Goal: Task Accomplishment & Management: Use online tool/utility

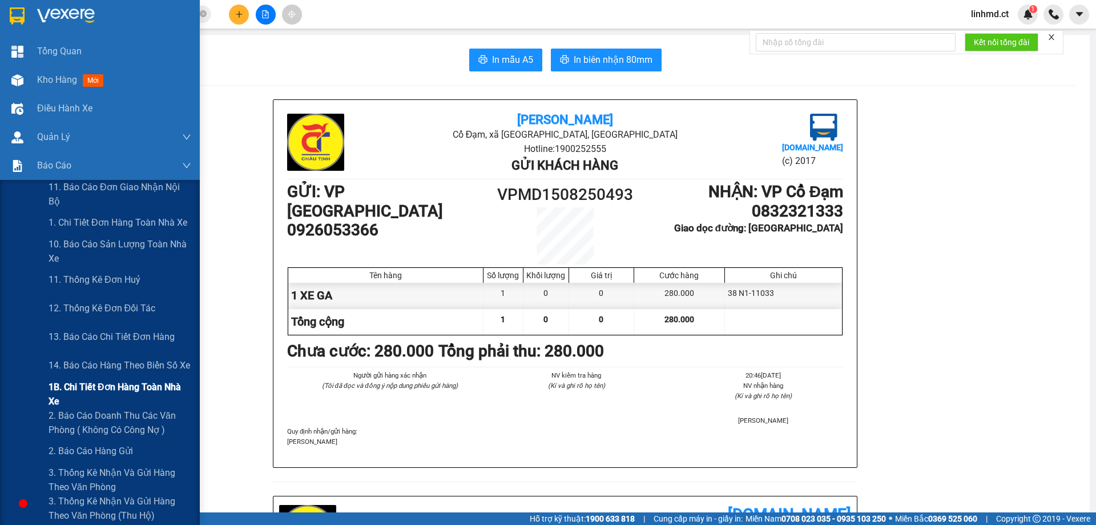
drag, startPoint x: 67, startPoint y: 386, endPoint x: 74, endPoint y: 386, distance: 7.4
click at [67, 386] on span "1B. Chi tiết đơn hàng toàn nhà xe" at bounding box center [120, 394] width 143 height 29
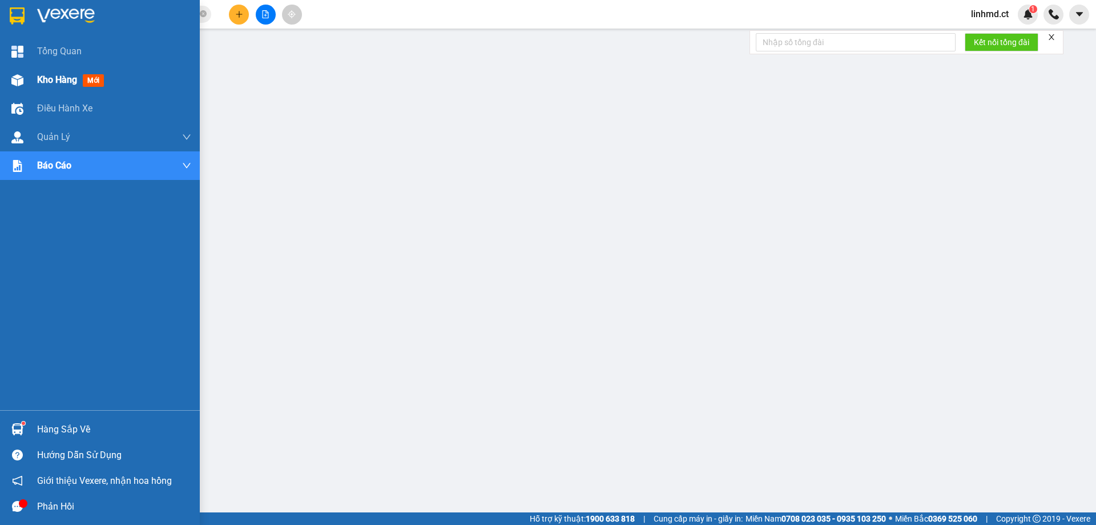
drag, startPoint x: 22, startPoint y: 74, endPoint x: 83, endPoint y: 120, distance: 76.2
click at [23, 74] on img at bounding box center [17, 80] width 12 height 12
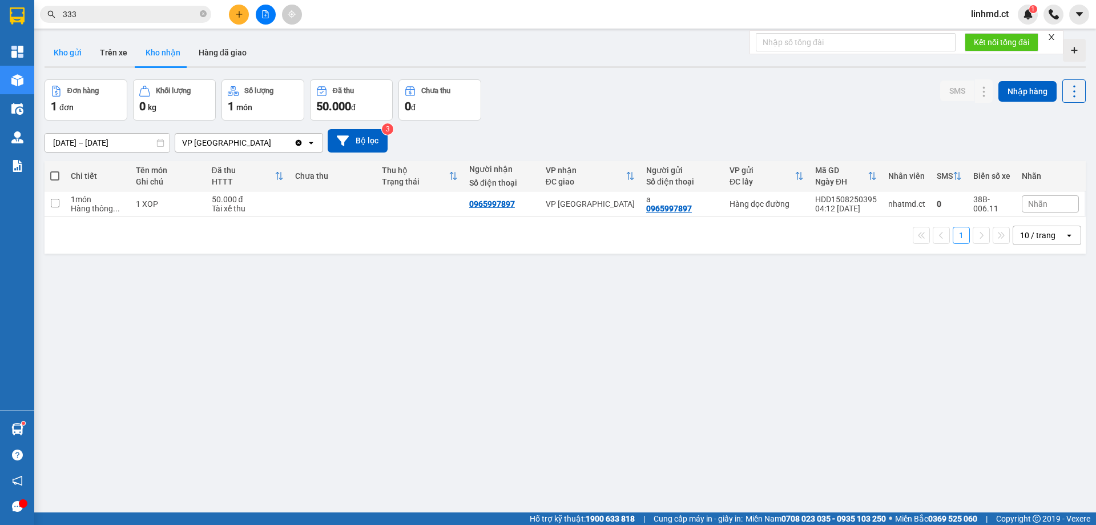
click at [61, 51] on button "Kho gửi" at bounding box center [68, 52] width 46 height 27
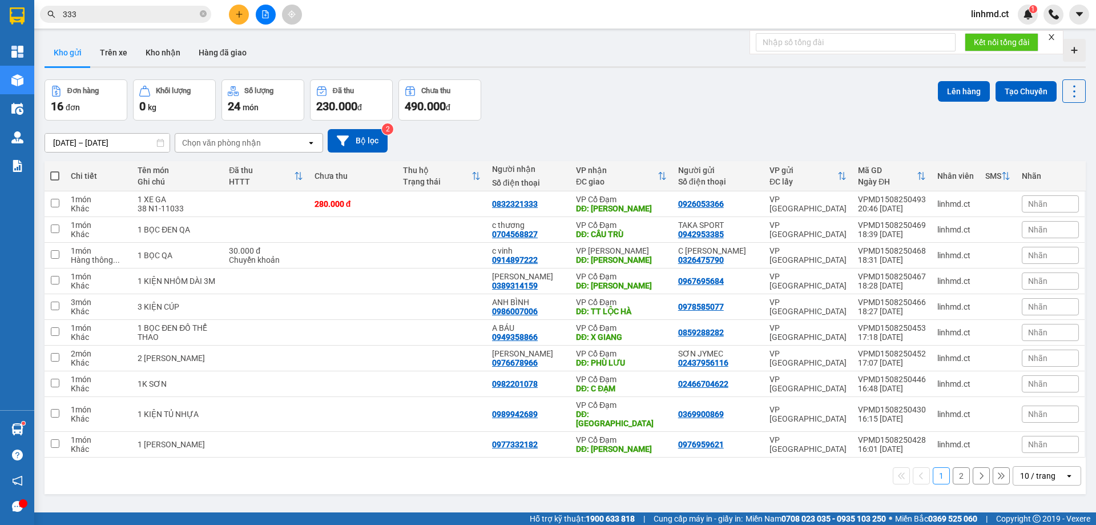
click at [56, 177] on span at bounding box center [54, 175] width 9 height 9
click at [55, 170] on input "checkbox" at bounding box center [55, 170] width 0 height 0
checkbox input "true"
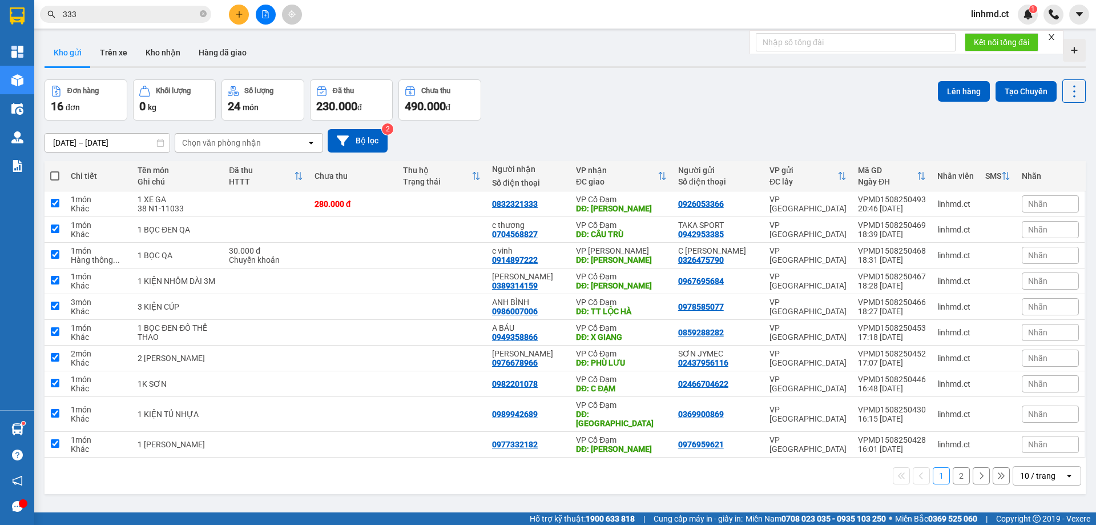
checkbox input "true"
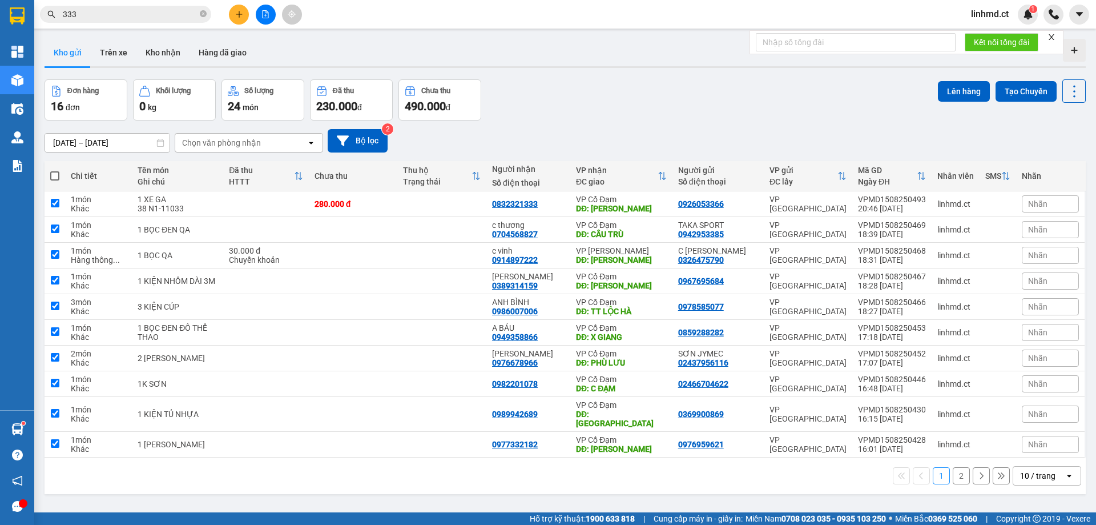
checkbox input "true"
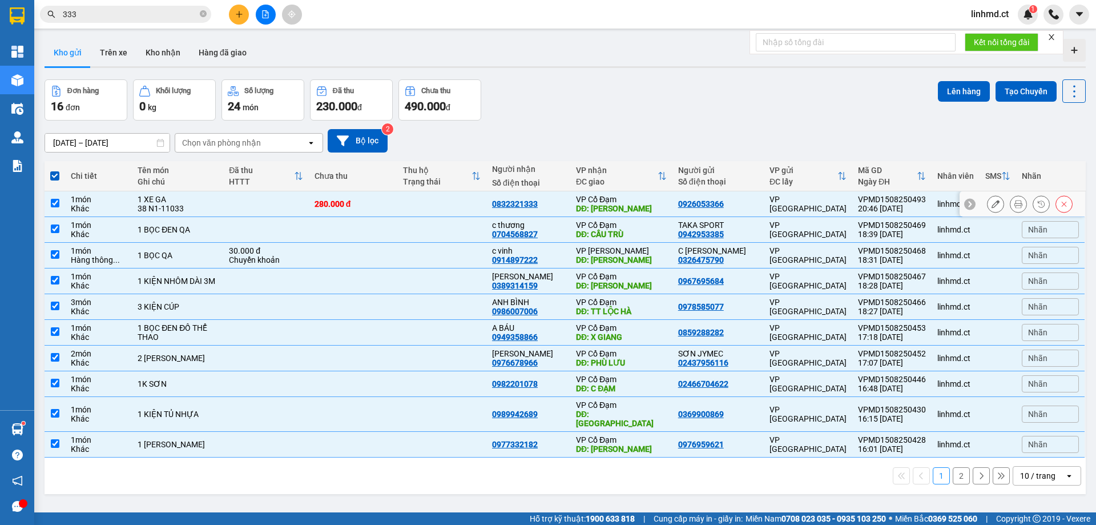
click at [57, 202] on input "checkbox" at bounding box center [55, 203] width 9 height 9
checkbox input "false"
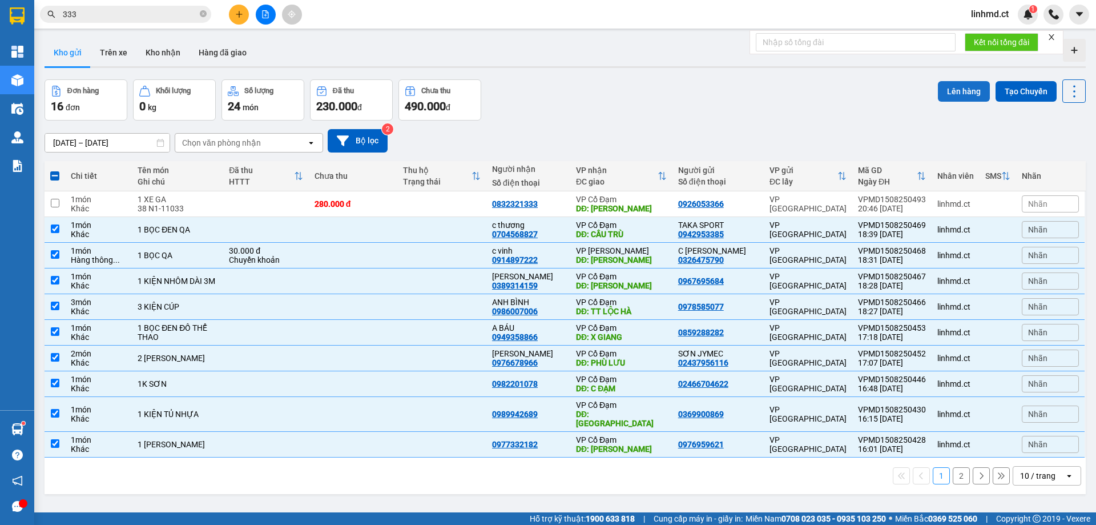
click at [951, 90] on button "Lên hàng" at bounding box center [964, 91] width 52 height 21
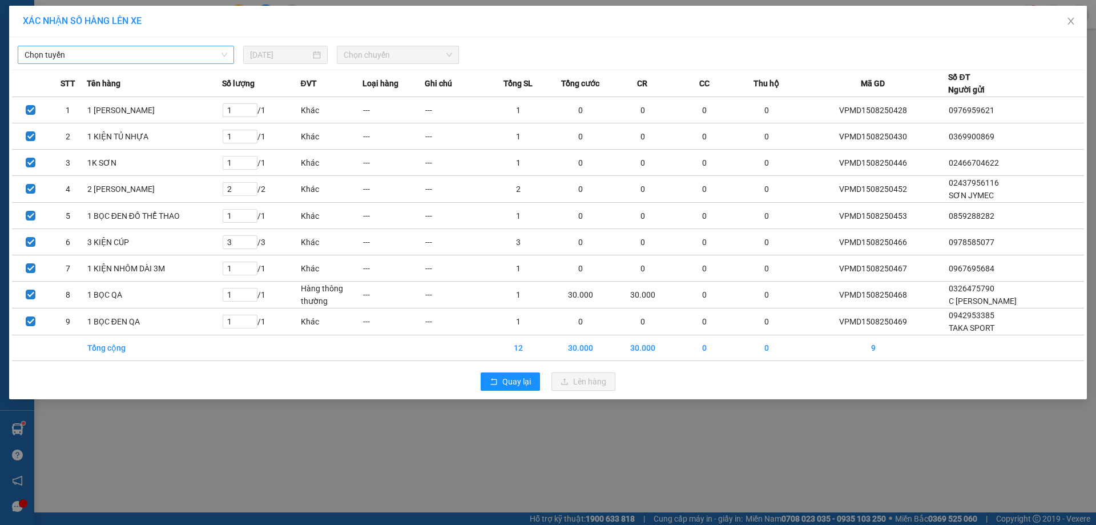
click at [143, 57] on span "Chọn tuyến" at bounding box center [126, 54] width 203 height 17
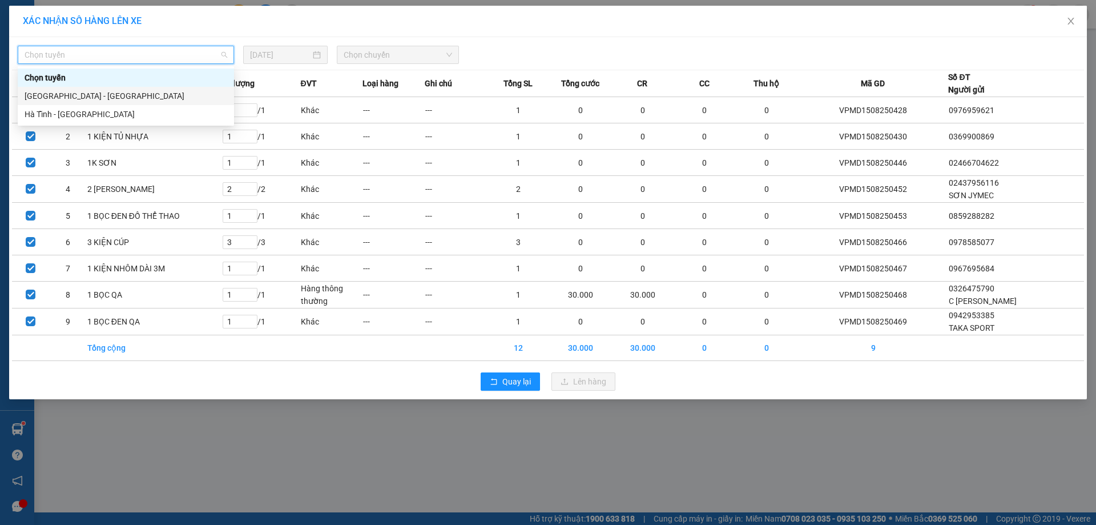
click at [138, 98] on div "[GEOGRAPHIC_DATA] - [GEOGRAPHIC_DATA]" at bounding box center [126, 96] width 203 height 13
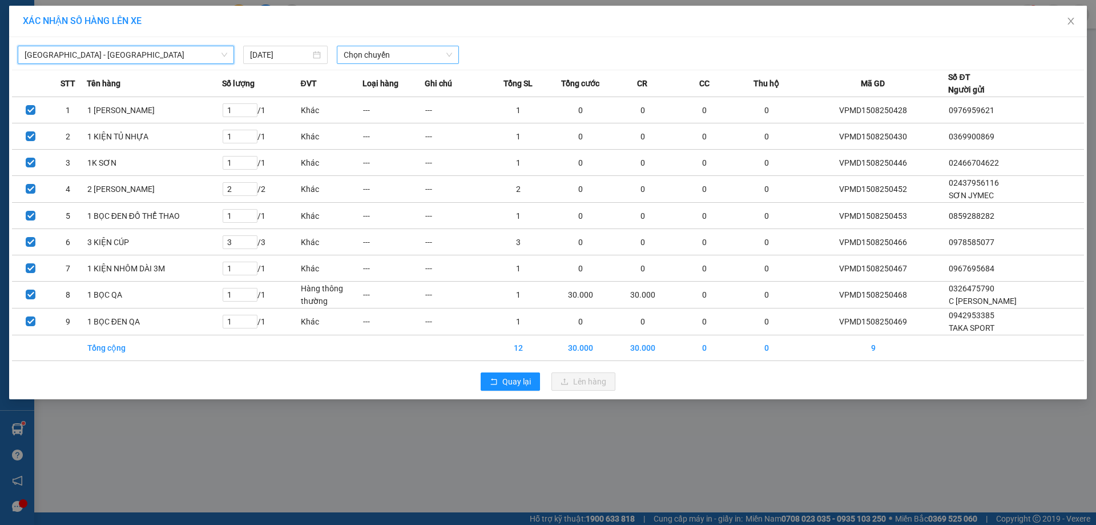
click at [372, 57] on span "Chọn chuyến" at bounding box center [398, 54] width 108 height 17
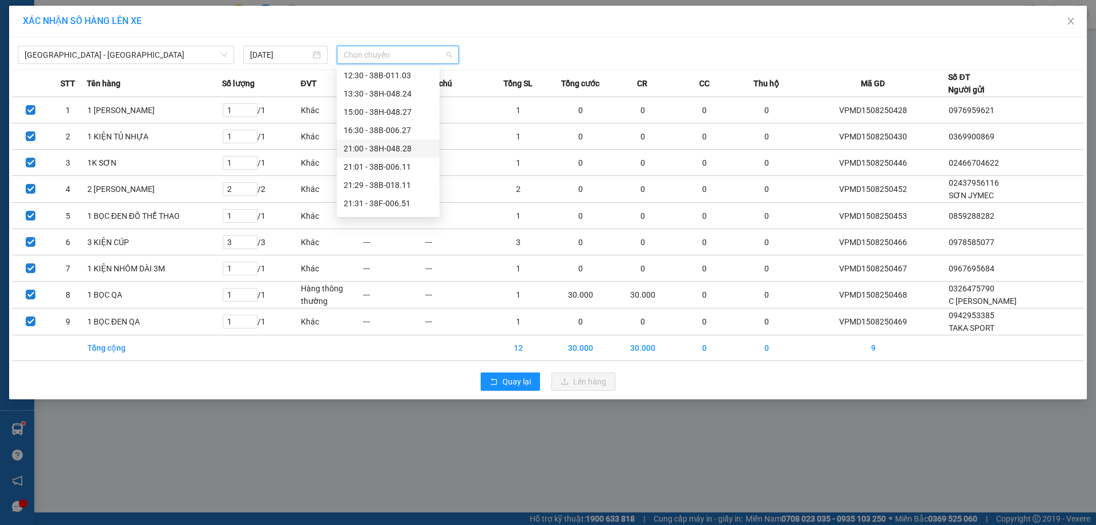
scroll to position [73, 0]
click at [399, 182] on div "21:31 - 38F-006.51" at bounding box center [388, 187] width 89 height 13
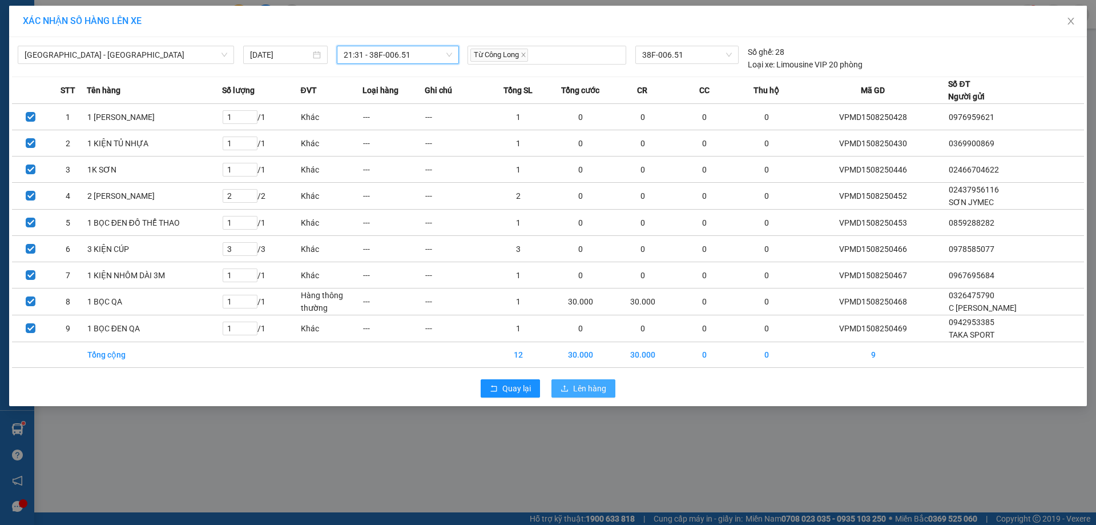
click at [575, 388] on span "Lên hàng" at bounding box center [589, 388] width 33 height 13
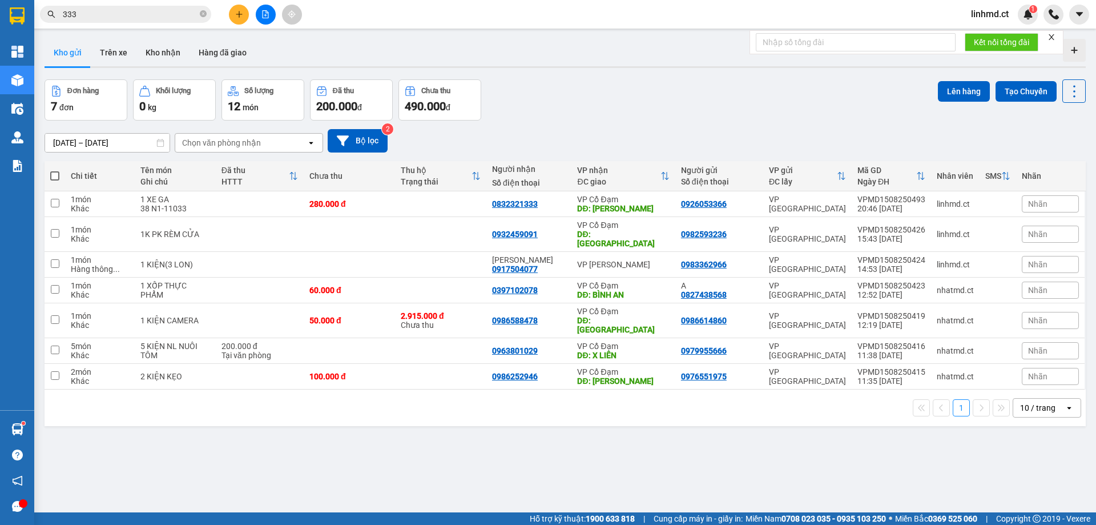
click at [56, 172] on span at bounding box center [54, 175] width 9 height 9
click at [55, 170] on input "checkbox" at bounding box center [55, 170] width 0 height 0
checkbox input "true"
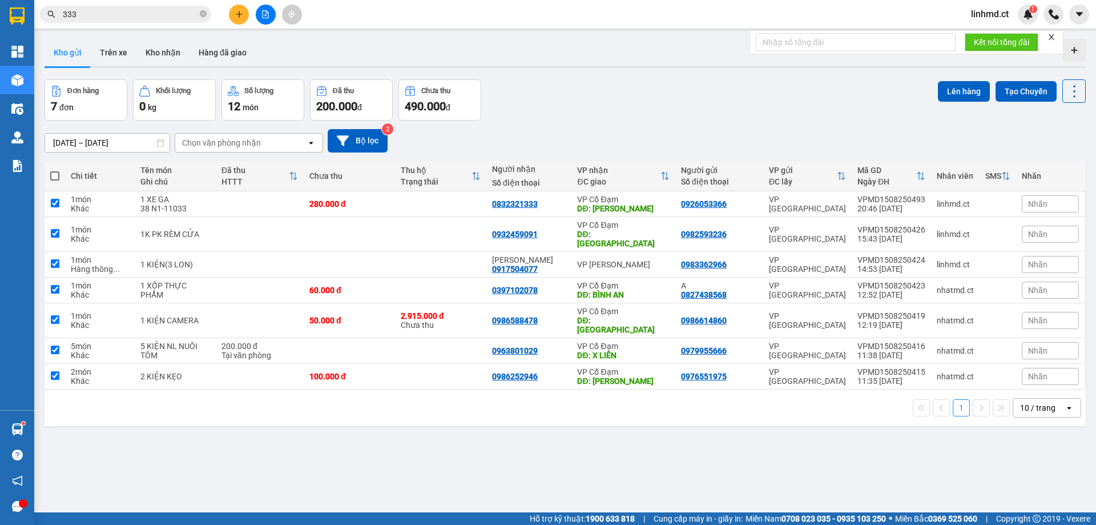
checkbox input "true"
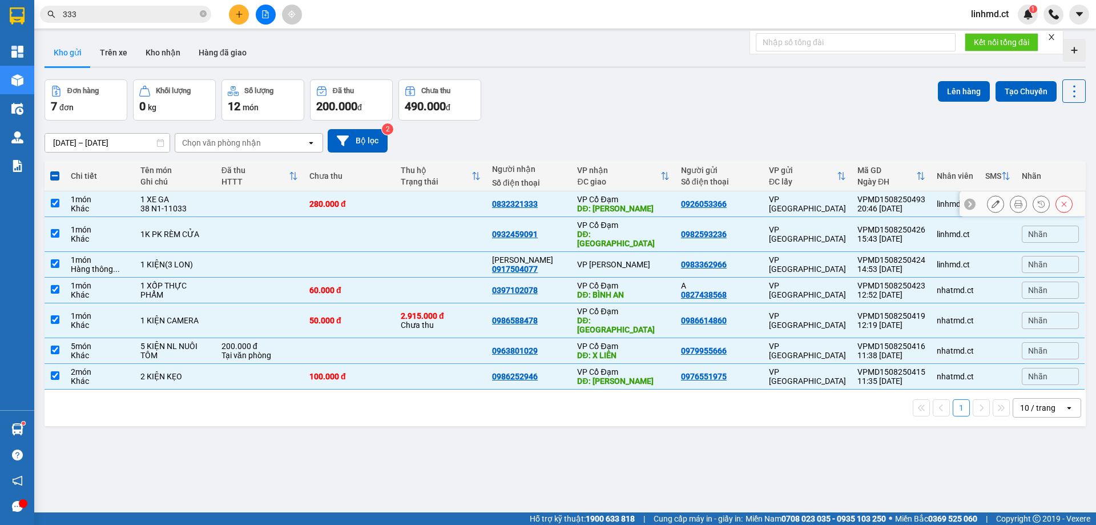
click at [53, 199] on input "checkbox" at bounding box center [55, 203] width 9 height 9
checkbox input "false"
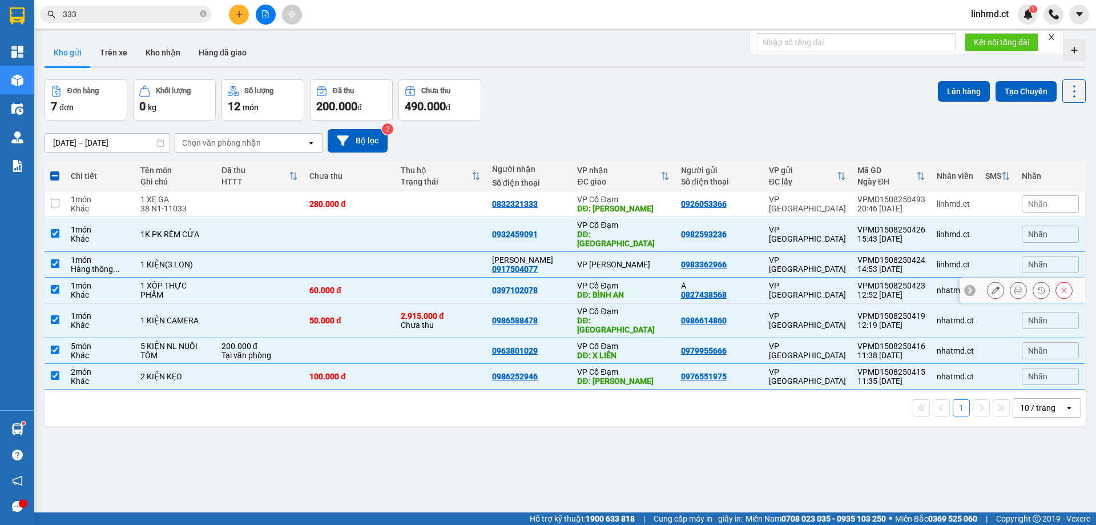
click at [51, 285] on input "checkbox" at bounding box center [55, 289] width 9 height 9
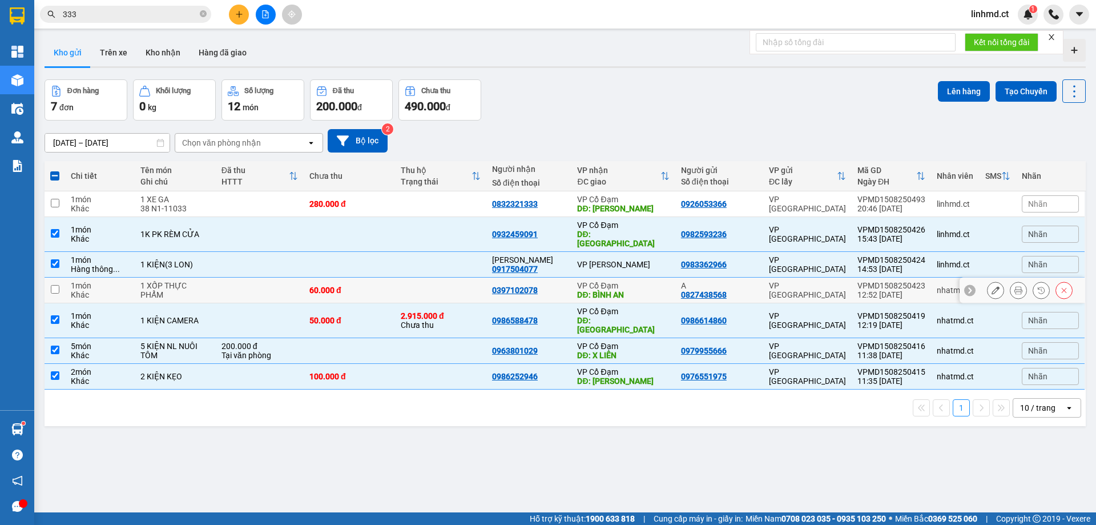
click at [54, 277] on td at bounding box center [55, 290] width 21 height 26
checkbox input "true"
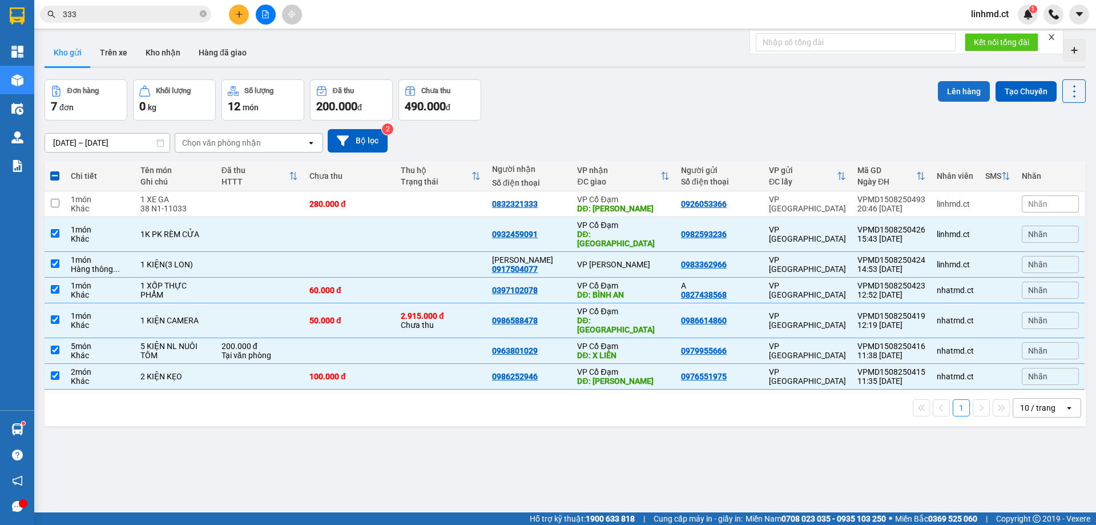
click at [946, 92] on button "Lên hàng" at bounding box center [964, 91] width 52 height 21
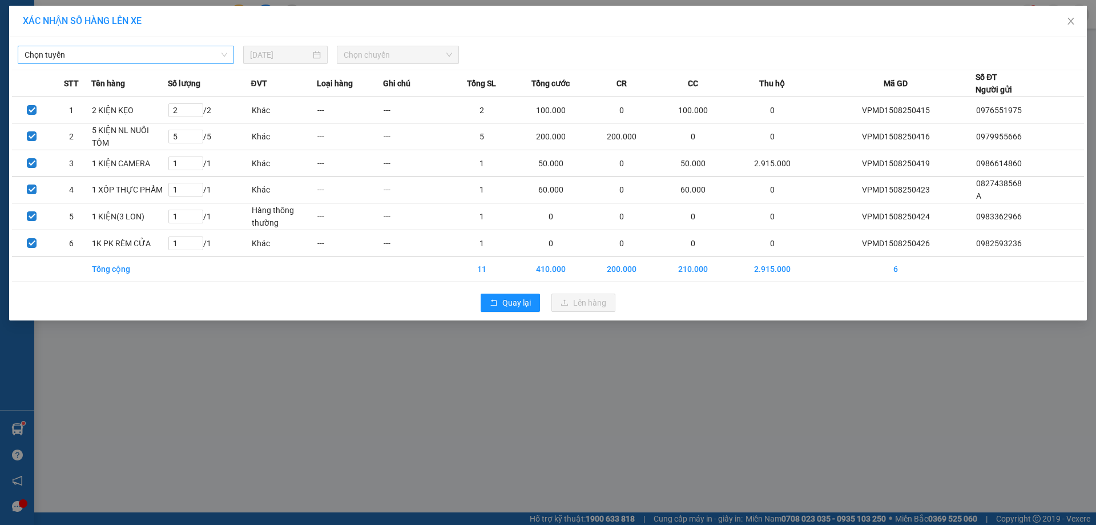
click at [166, 61] on span "Chọn tuyến" at bounding box center [126, 54] width 203 height 17
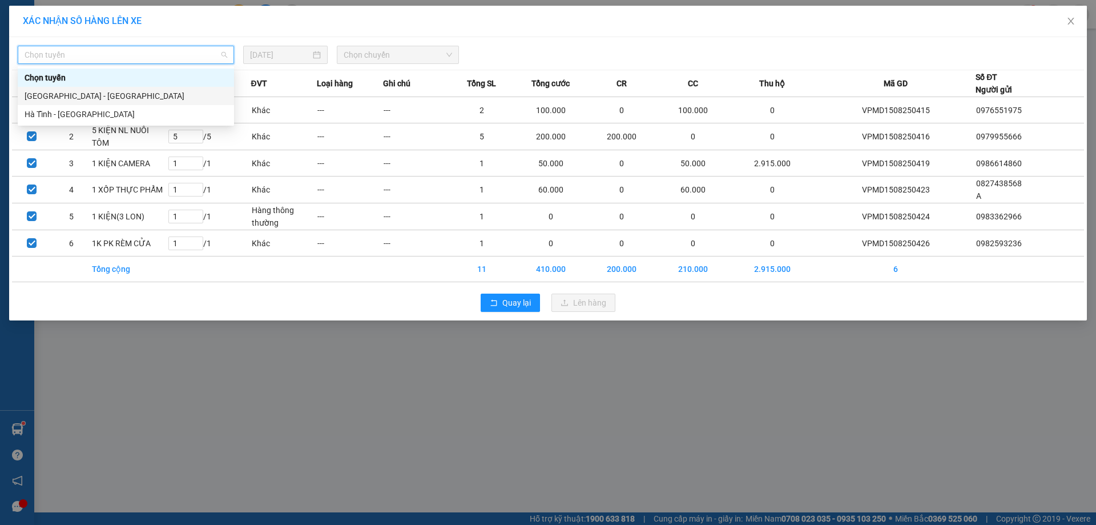
click at [164, 92] on div "[GEOGRAPHIC_DATA] - [GEOGRAPHIC_DATA]" at bounding box center [126, 96] width 203 height 13
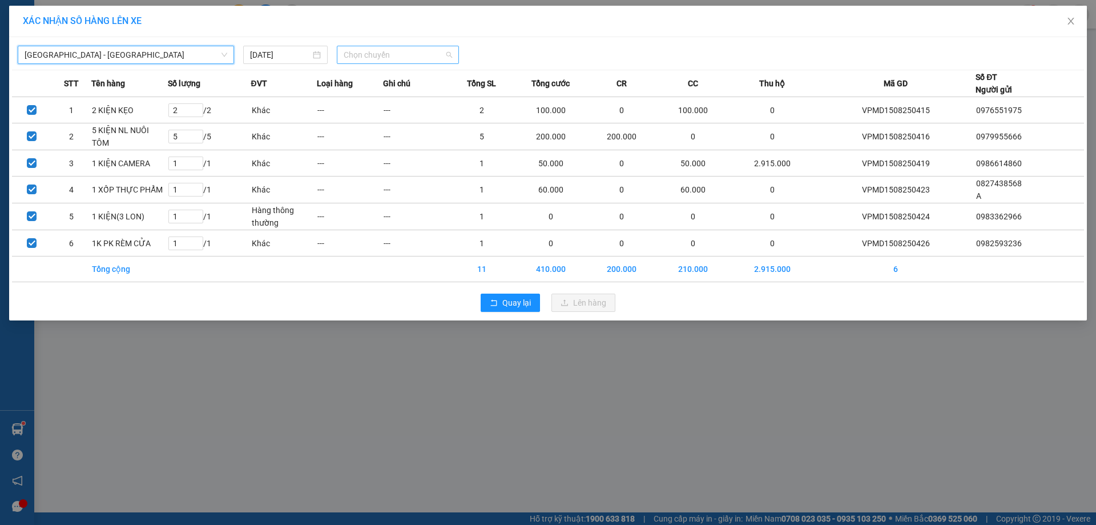
click at [396, 60] on span "Chọn chuyến" at bounding box center [398, 54] width 108 height 17
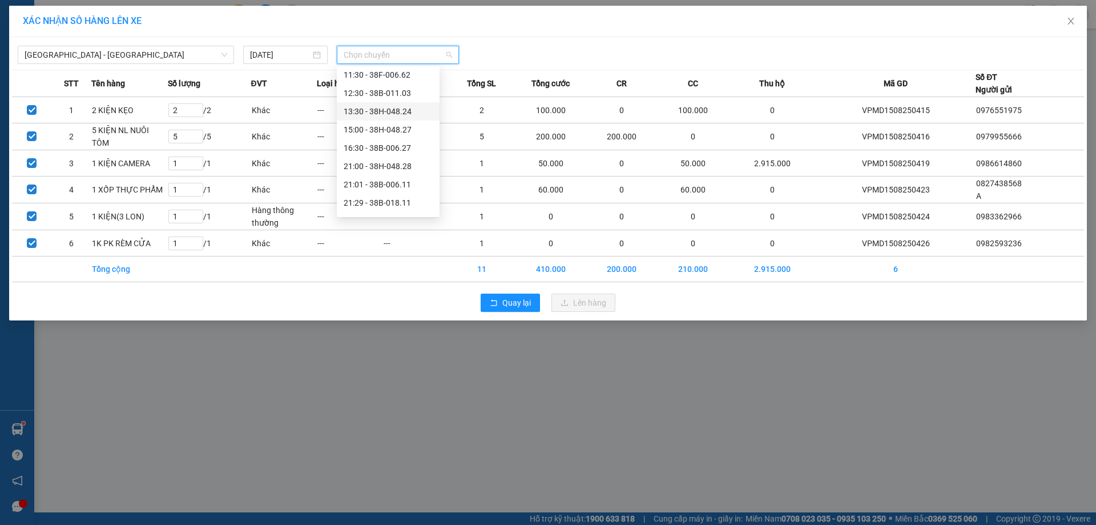
scroll to position [73, 0]
click at [392, 184] on div "21:31 - 38F-006.51" at bounding box center [388, 187] width 89 height 13
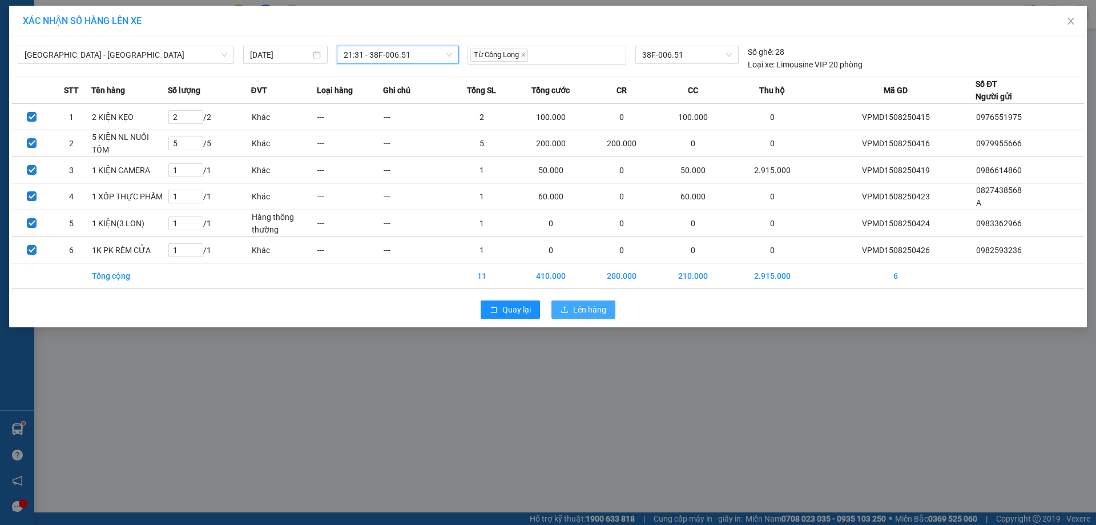
click at [597, 305] on span "Lên hàng" at bounding box center [589, 309] width 33 height 13
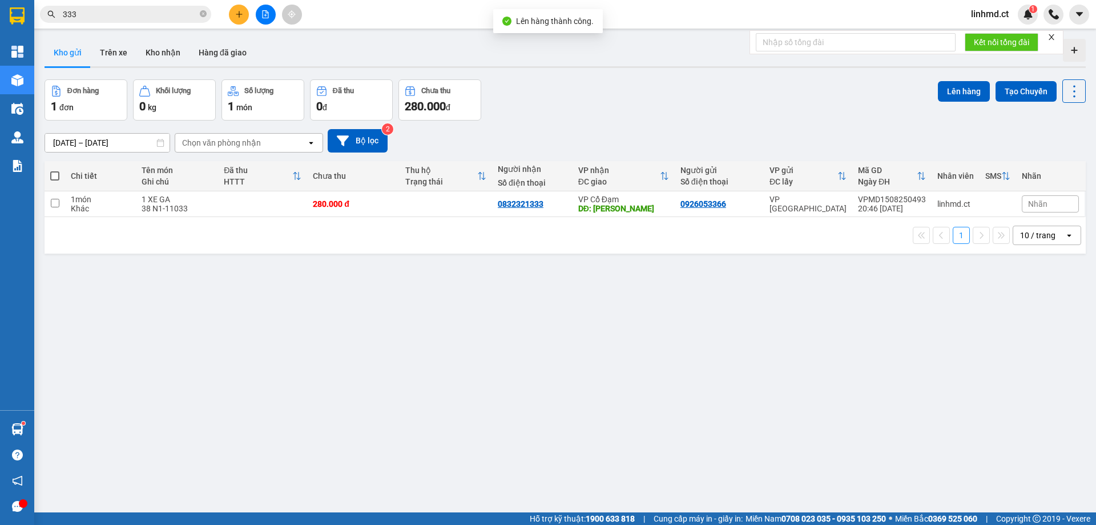
click at [54, 173] on span at bounding box center [54, 175] width 9 height 9
click at [55, 170] on input "checkbox" at bounding box center [55, 170] width 0 height 0
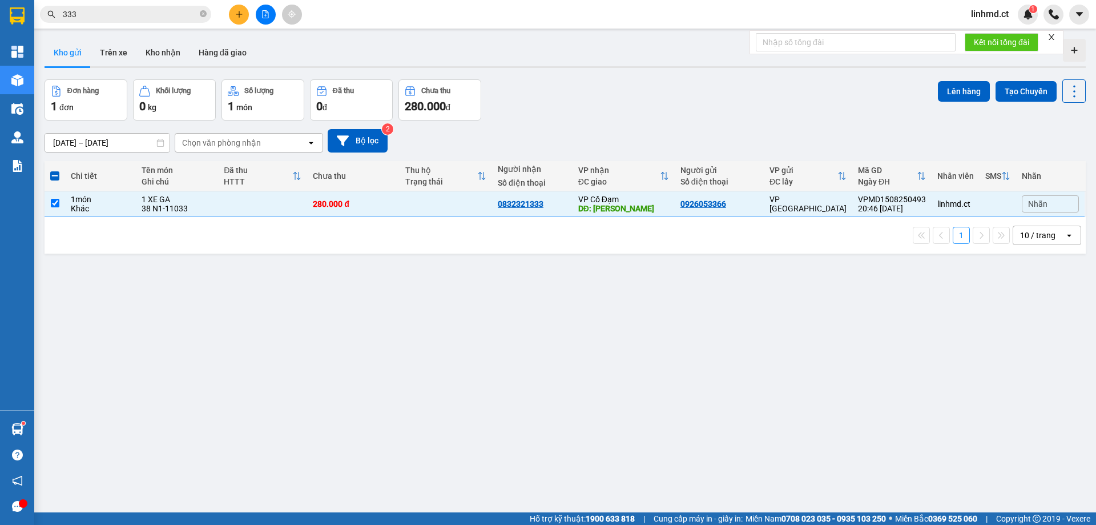
click at [57, 177] on span at bounding box center [54, 175] width 9 height 9
click at [55, 170] on input "checkbox" at bounding box center [55, 170] width 0 height 0
click at [54, 176] on span at bounding box center [54, 175] width 9 height 9
click at [55, 170] on input "checkbox" at bounding box center [55, 170] width 0 height 0
click at [51, 203] on input "checkbox" at bounding box center [55, 203] width 9 height 9
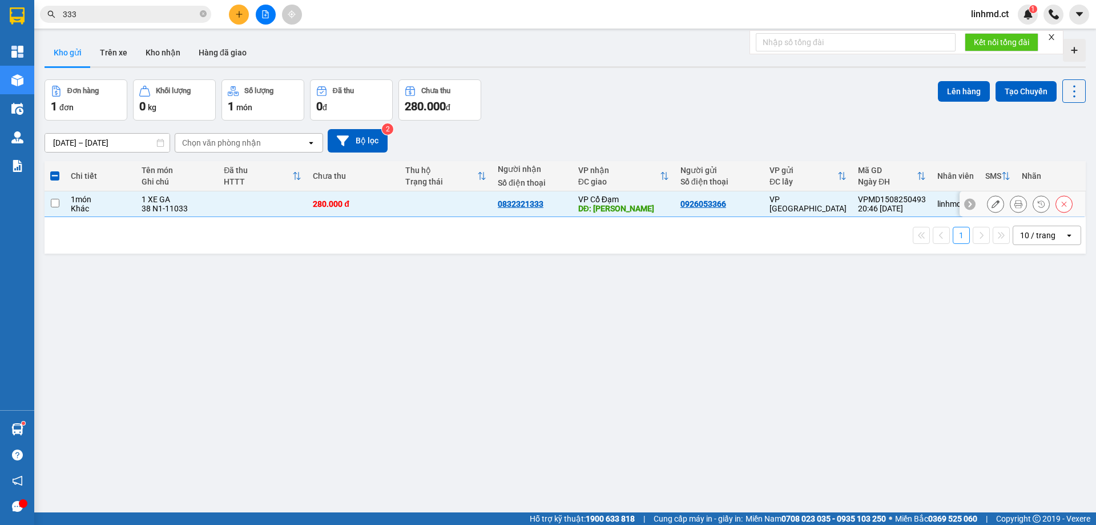
checkbox input "false"
